Goal: Information Seeking & Learning: Learn about a topic

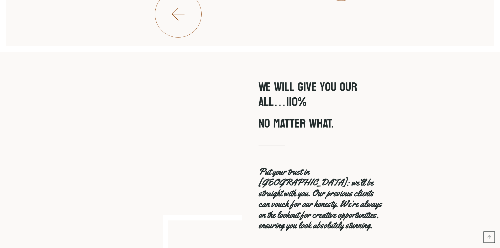
scroll to position [1727, 0]
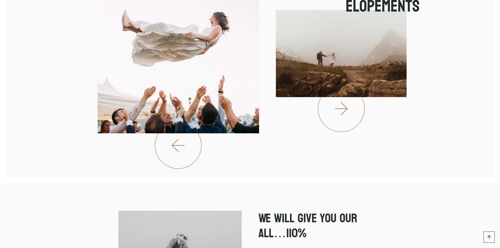
click at [353, 100] on span at bounding box center [341, 108] width 47 height 47
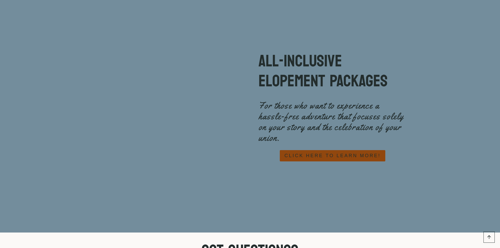
scroll to position [2336, 0]
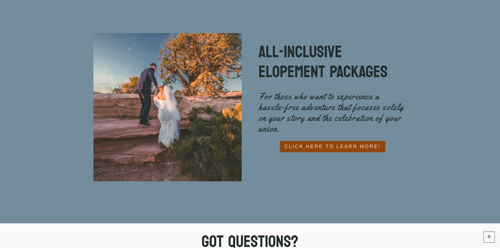
click at [362, 143] on span "CLICK HERE TO LEARN MORE!" at bounding box center [333, 147] width 96 height 8
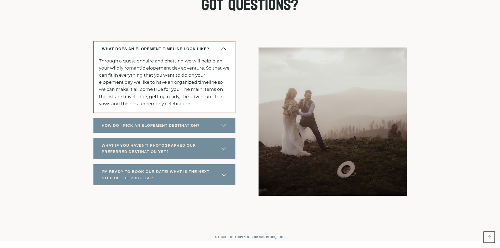
scroll to position [2756, 0]
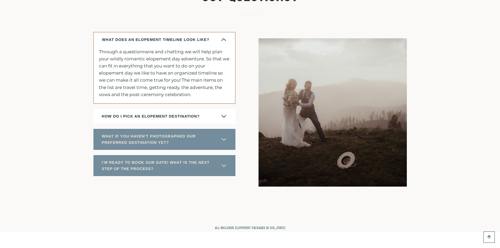
click at [221, 119] on span "button" at bounding box center [224, 116] width 6 height 6
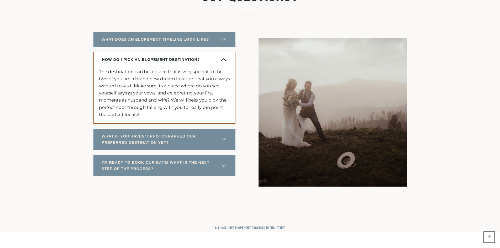
click at [225, 63] on span "button" at bounding box center [224, 59] width 6 height 6
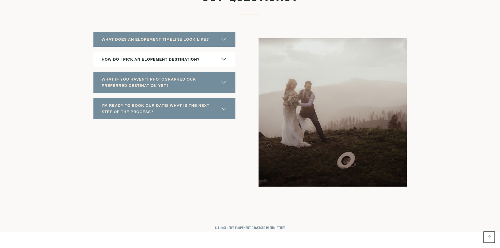
click at [188, 62] on span "HOW DO I PICK AN ELOPEMENT DESTINATION?" at bounding box center [151, 59] width 98 height 6
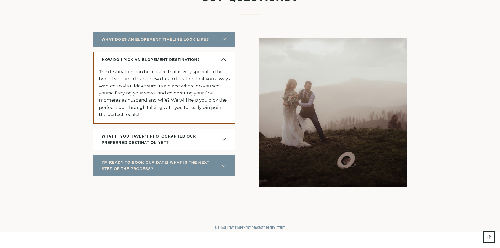
click at [225, 143] on span "button" at bounding box center [224, 139] width 6 height 6
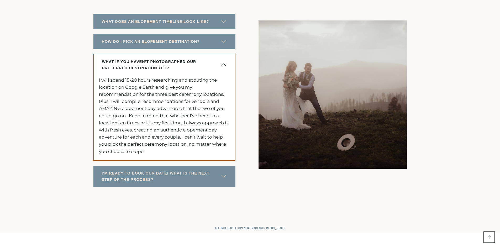
scroll to position [2783, 0]
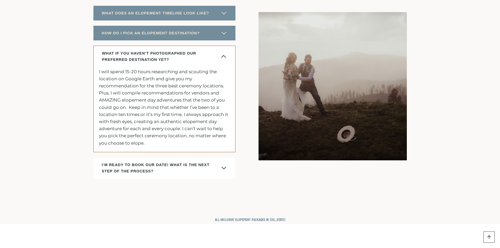
click at [219, 174] on span "I’M READY TO BOOK OUR DATE! WHAT IS THE NEXT STEP OF THE PROCESS?" at bounding box center [161, 168] width 119 height 13
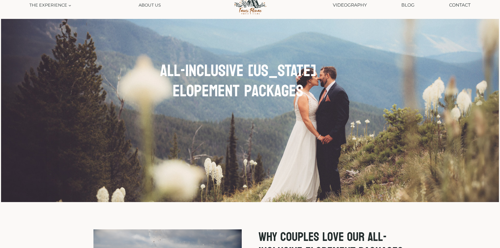
scroll to position [0, 0]
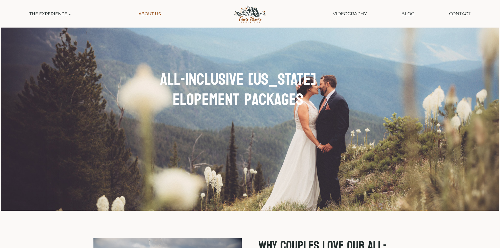
click at [158, 16] on link "About Us" at bounding box center [149, 14] width 27 height 12
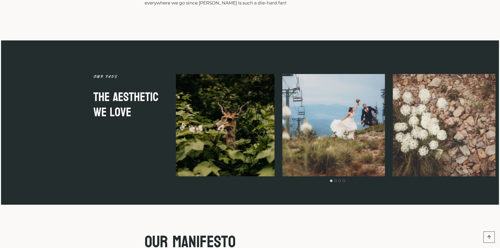
scroll to position [1391, 0]
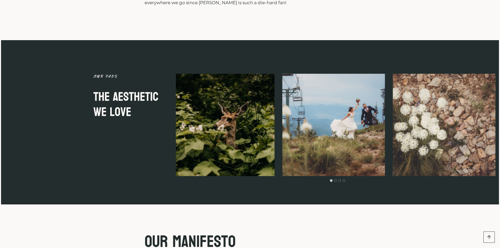
click at [335, 178] on li "Select a slide to show" at bounding box center [335, 180] width 4 height 4
click at [336, 179] on button "Go to slide 2" at bounding box center [335, 180] width 3 height 3
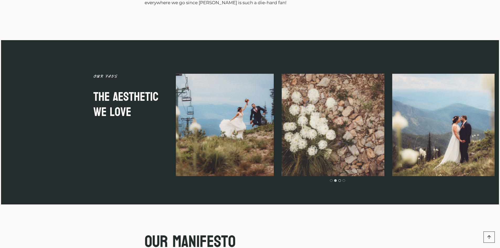
click at [340, 179] on button "Go to slide 3" at bounding box center [339, 180] width 3 height 3
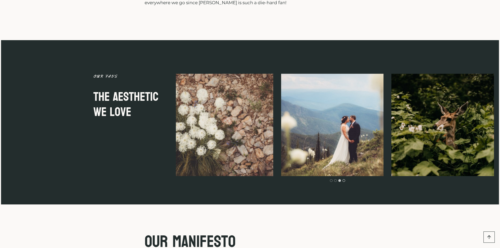
click at [345, 179] on button "Go to slide 4" at bounding box center [344, 180] width 3 height 3
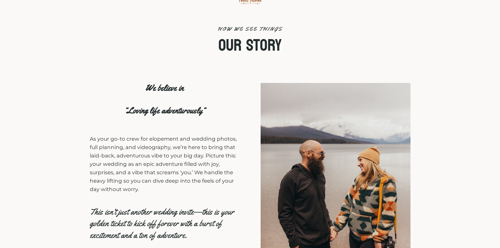
scroll to position [0, 0]
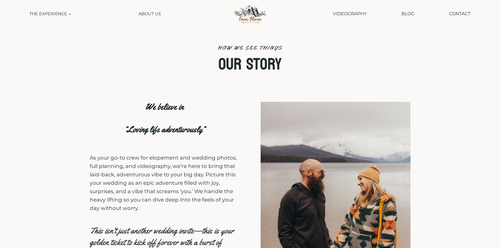
click at [246, 11] on img at bounding box center [249, 14] width 43 height 22
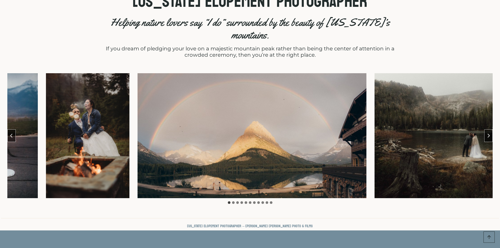
scroll to position [236, 0]
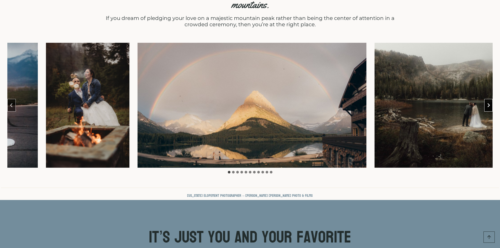
click at [493, 99] on button "Next slide" at bounding box center [488, 105] width 8 height 13
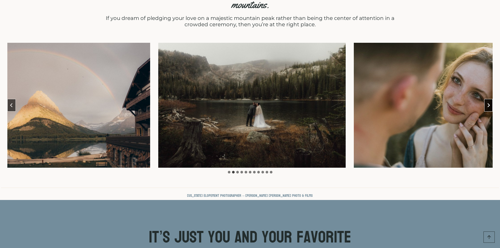
click at [491, 103] on icon "Next slide" at bounding box center [488, 105] width 4 height 4
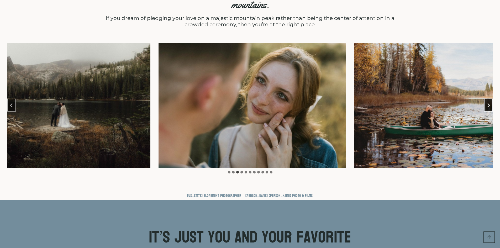
click at [491, 103] on icon "Next slide" at bounding box center [488, 105] width 4 height 4
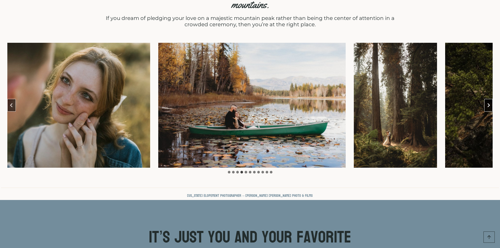
click at [491, 103] on icon "Next slide" at bounding box center [488, 105] width 4 height 4
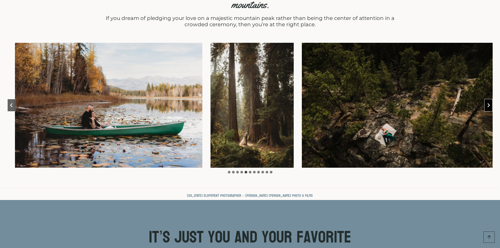
click at [488, 99] on button "Next slide" at bounding box center [488, 105] width 8 height 13
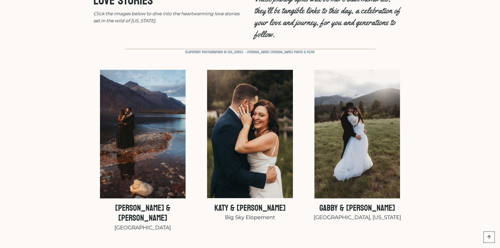
scroll to position [1811, 0]
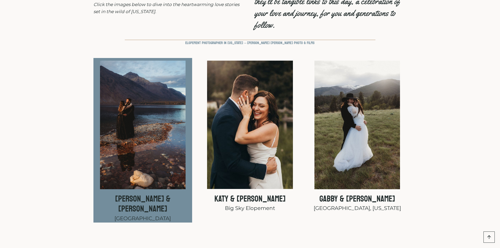
click at [143, 143] on img at bounding box center [143, 125] width 86 height 129
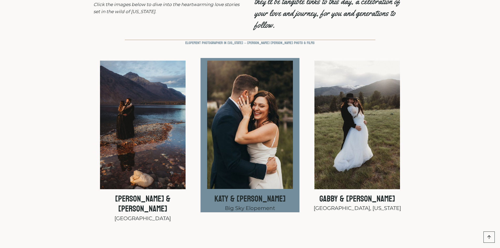
click at [274, 101] on img at bounding box center [250, 125] width 86 height 129
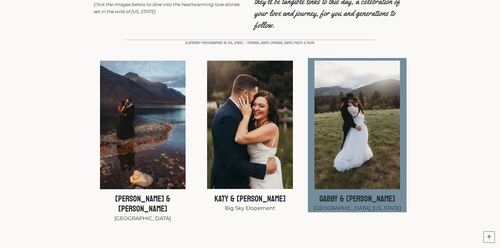
click at [334, 93] on img at bounding box center [358, 125] width 86 height 129
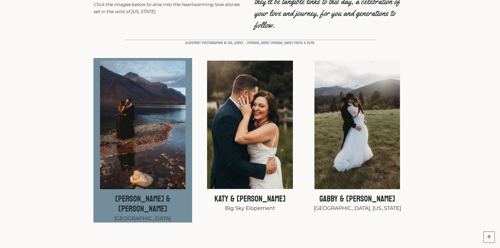
click at [147, 115] on img at bounding box center [143, 125] width 86 height 129
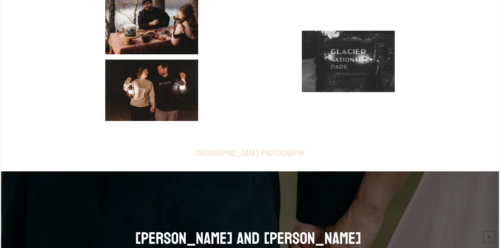
scroll to position [3360, 0]
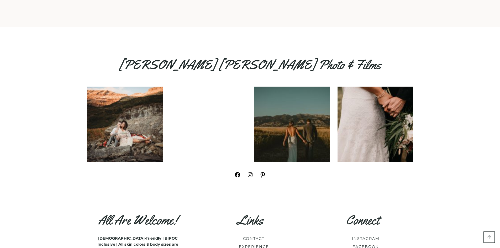
scroll to position [5618, 0]
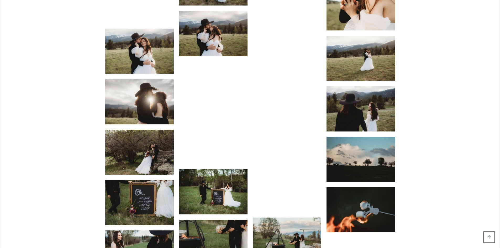
scroll to position [2048, 0]
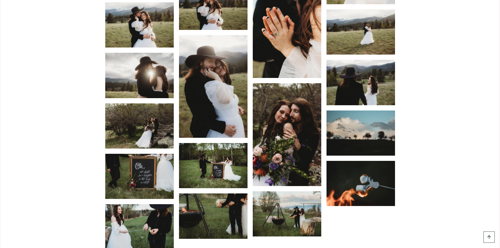
click at [156, 164] on img "Display this image in a lightbox" at bounding box center [139, 176] width 69 height 45
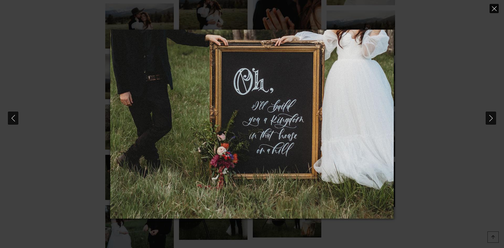
click at [495, 10] on icon "Close" at bounding box center [494, 8] width 5 height 5
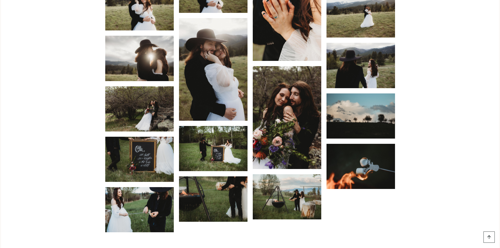
scroll to position [2074, 0]
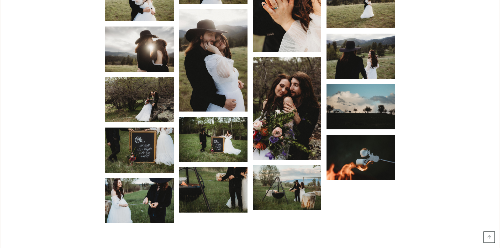
click at [283, 165] on img "Display this image in a lightbox" at bounding box center [287, 187] width 69 height 45
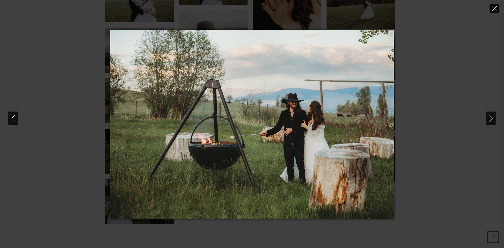
click at [497, 8] on button "Close" at bounding box center [494, 8] width 9 height 9
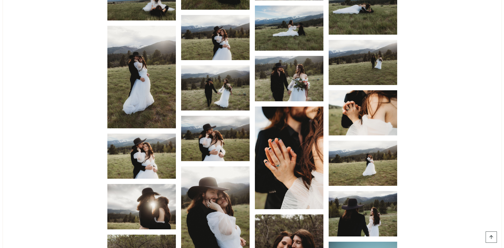
scroll to position [1995, 0]
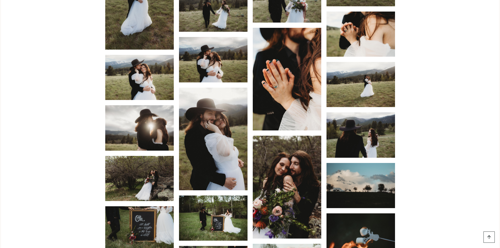
click at [295, 138] on img "Display this image in a lightbox" at bounding box center [287, 187] width 69 height 103
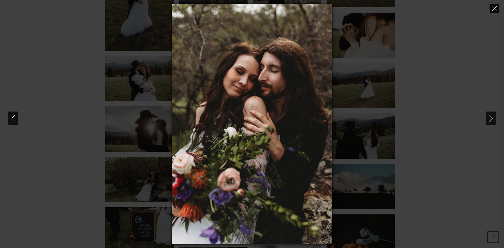
click at [498, 8] on button "Close" at bounding box center [494, 8] width 9 height 9
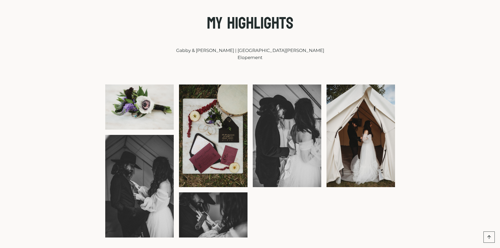
scroll to position [1024, 0]
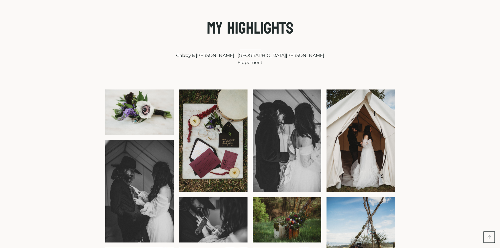
click at [201, 111] on img "Display this image in a lightbox" at bounding box center [213, 141] width 69 height 103
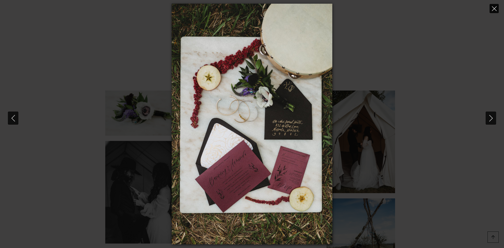
click at [494, 7] on icon "Close" at bounding box center [494, 8] width 5 height 5
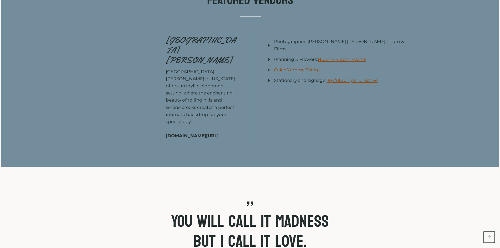
scroll to position [473, 0]
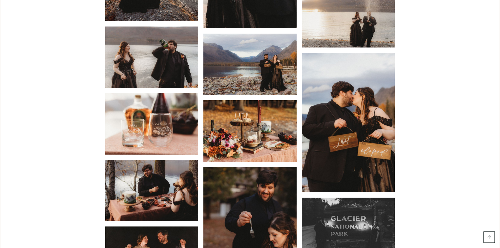
scroll to position [3203, 0]
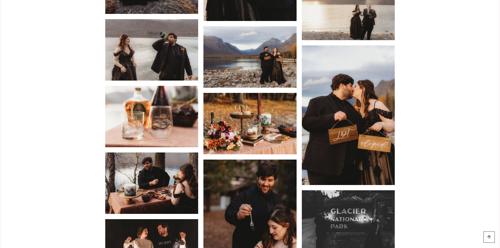
click at [138, 86] on img "Display this image in a lightbox" at bounding box center [151, 116] width 93 height 61
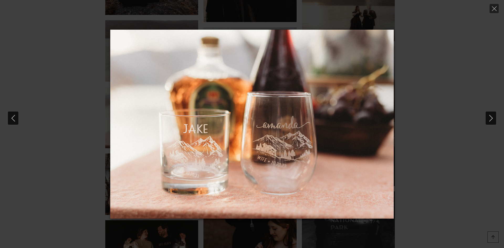
click at [489, 7] on div at bounding box center [252, 124] width 504 height 248
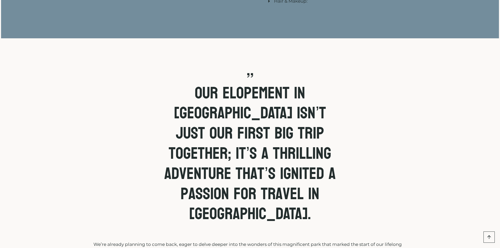
scroll to position [630, 0]
